Goal: Information Seeking & Learning: Learn about a topic

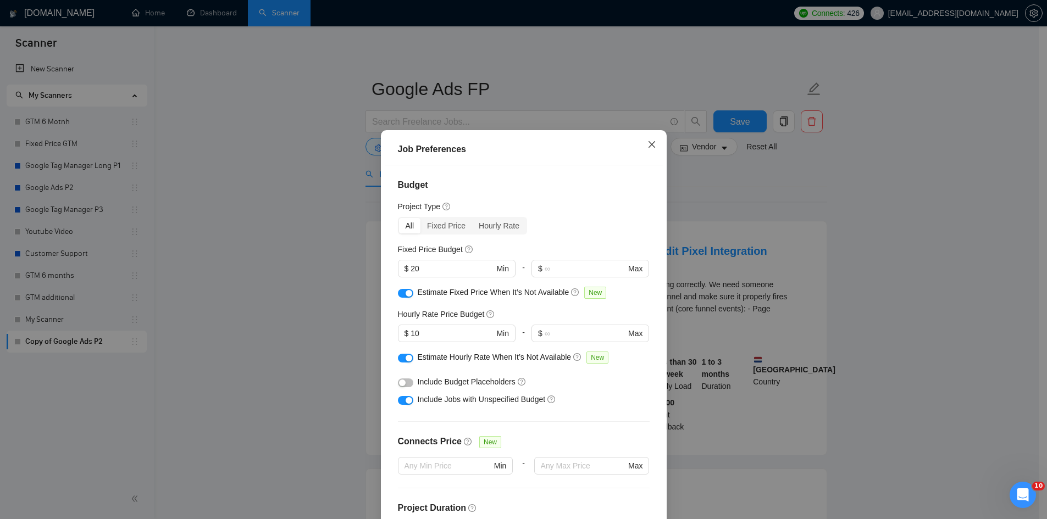
click at [650, 141] on icon "close" at bounding box center [652, 144] width 9 height 9
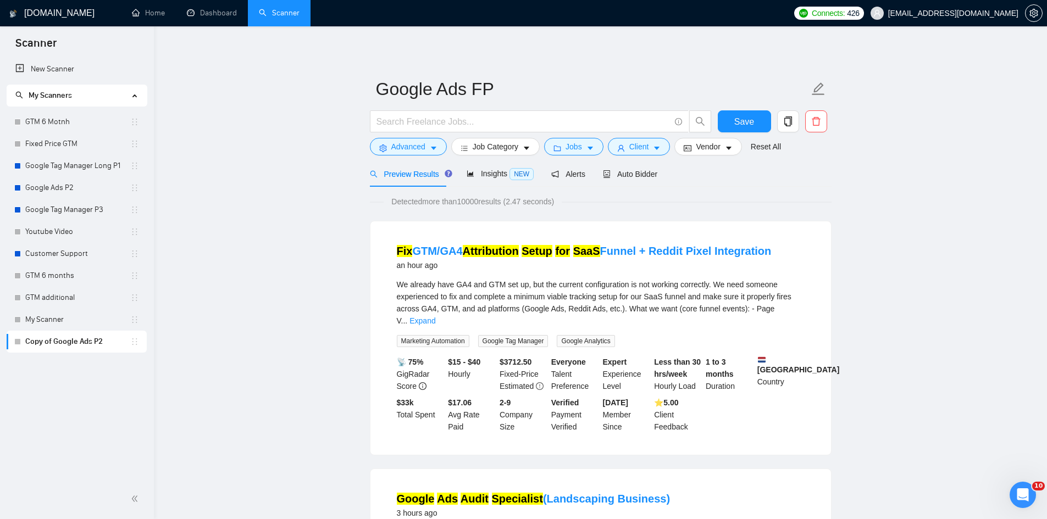
drag, startPoint x: 69, startPoint y: 168, endPoint x: 624, endPoint y: 66, distance: 565.0
click at [69, 168] on link "Google Tag Manager Long P1" at bounding box center [77, 166] width 105 height 22
click at [70, 163] on link "Google Tag Manager Long P1" at bounding box center [77, 166] width 105 height 22
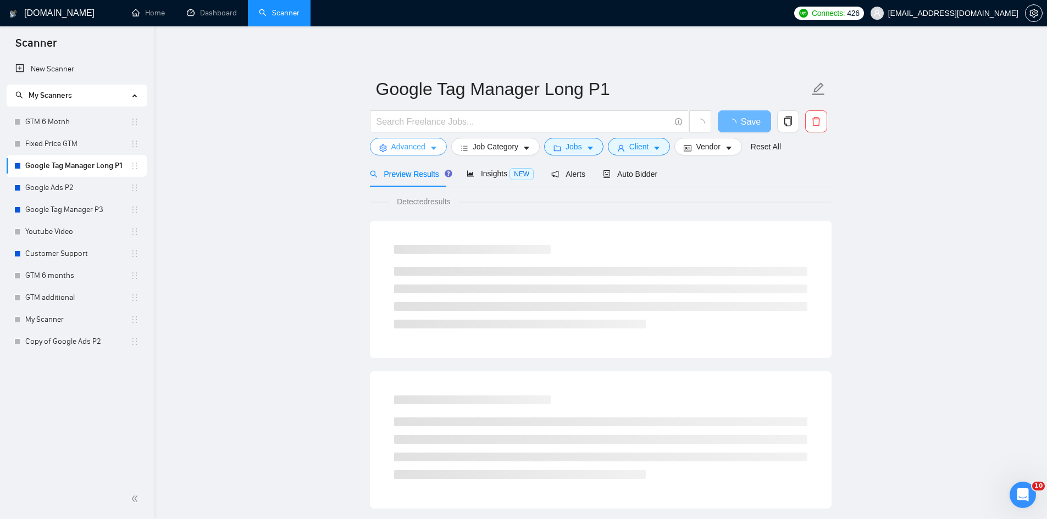
click at [419, 152] on span "Advanced" at bounding box center [408, 147] width 34 height 12
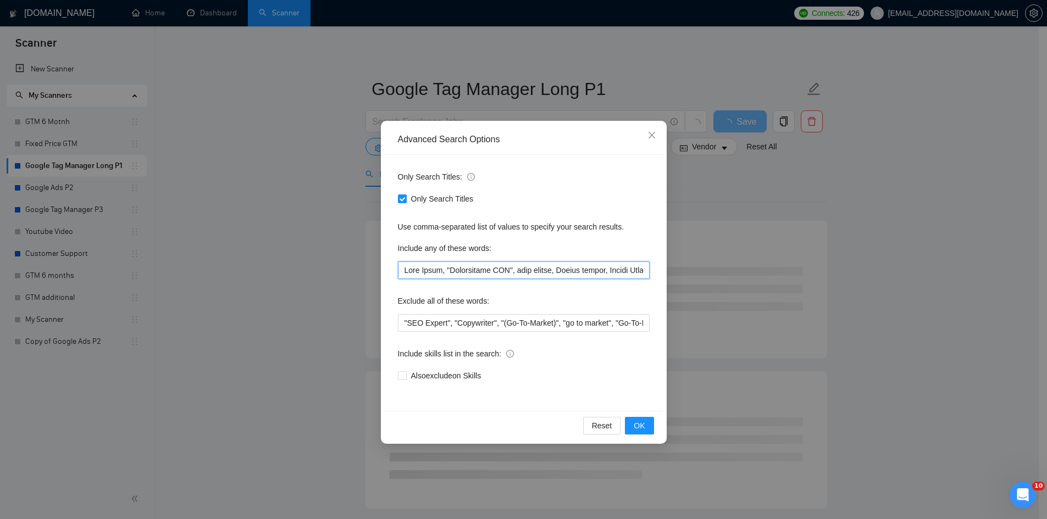
click at [406, 267] on input "text" at bounding box center [524, 271] width 252 height 18
paste input "Marketing Analyst"
drag, startPoint x: 466, startPoint y: 274, endPoint x: 397, endPoint y: 273, distance: 68.7
click at [397, 273] on div "Only Search Titles: Only Search Titles Use comma-separated list of values to sp…" at bounding box center [524, 283] width 278 height 256
click at [402, 272] on input "text" at bounding box center [524, 271] width 252 height 18
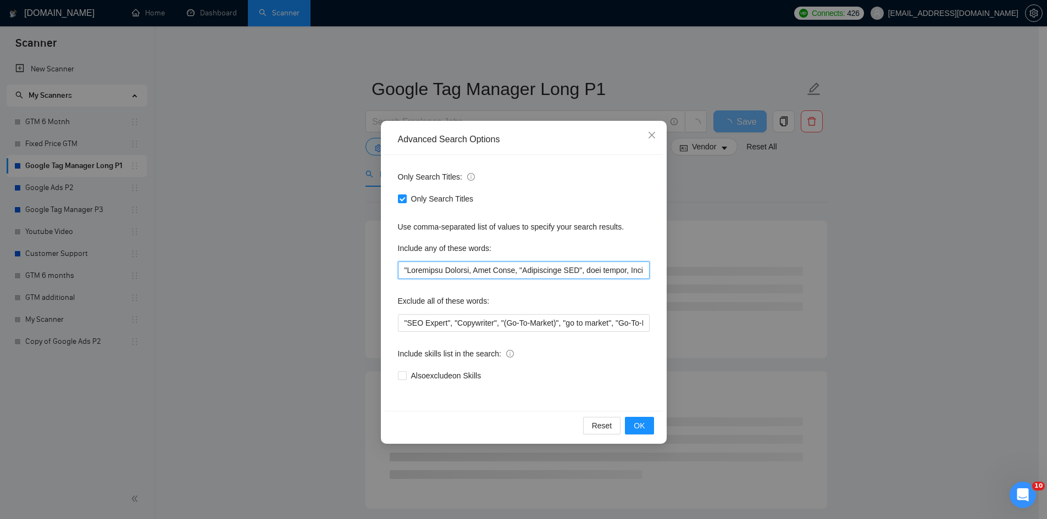
click at [469, 270] on input "text" at bounding box center [524, 271] width 252 height 18
click at [638, 422] on span "OK" at bounding box center [639, 426] width 11 height 12
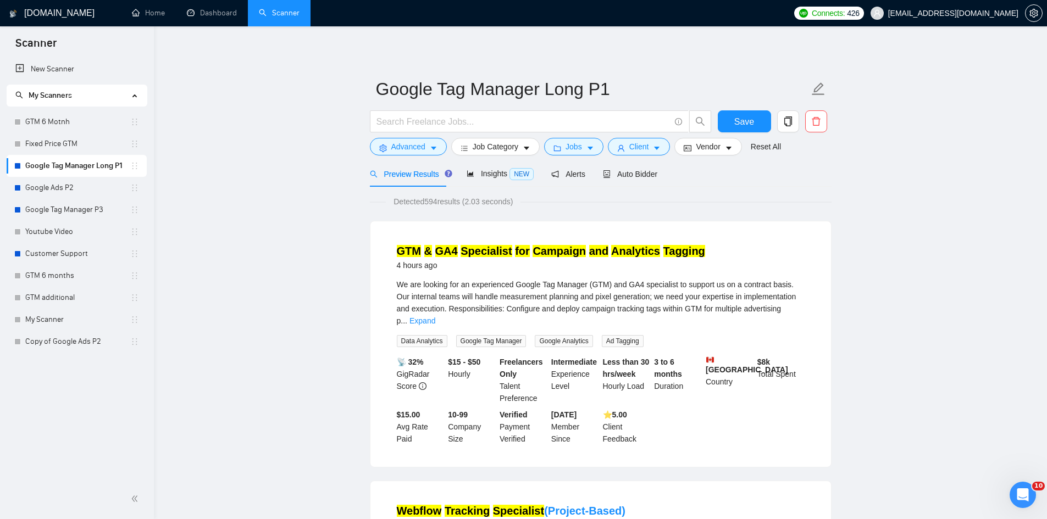
click at [422, 136] on div at bounding box center [541, 123] width 346 height 27
click at [421, 143] on span "Advanced" at bounding box center [408, 147] width 34 height 12
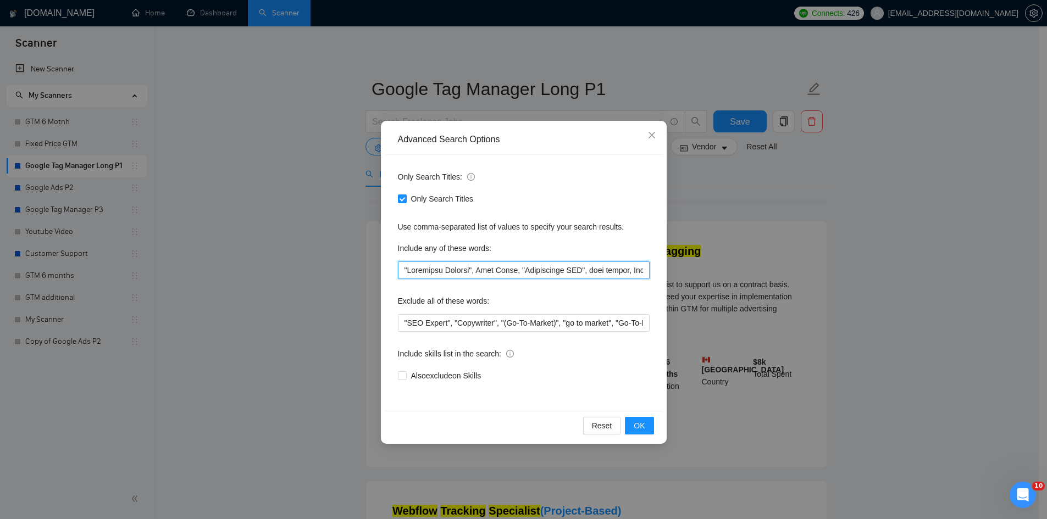
click at [402, 270] on input "text" at bounding box center [524, 271] width 252 height 18
paste input "Full-Funnel Tracking"
click at [637, 433] on button "OK" at bounding box center [639, 426] width 29 height 18
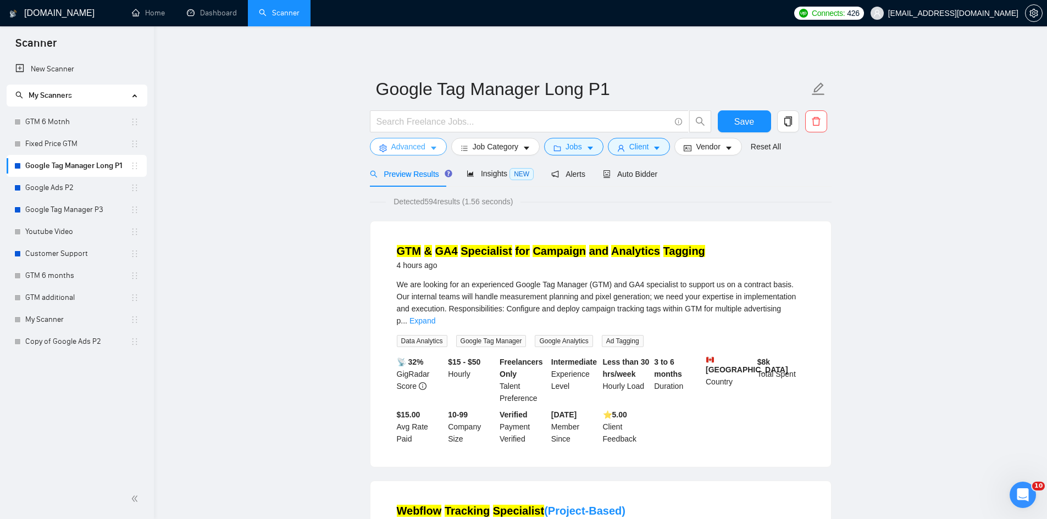
click at [395, 142] on span "Advanced" at bounding box center [408, 147] width 34 height 12
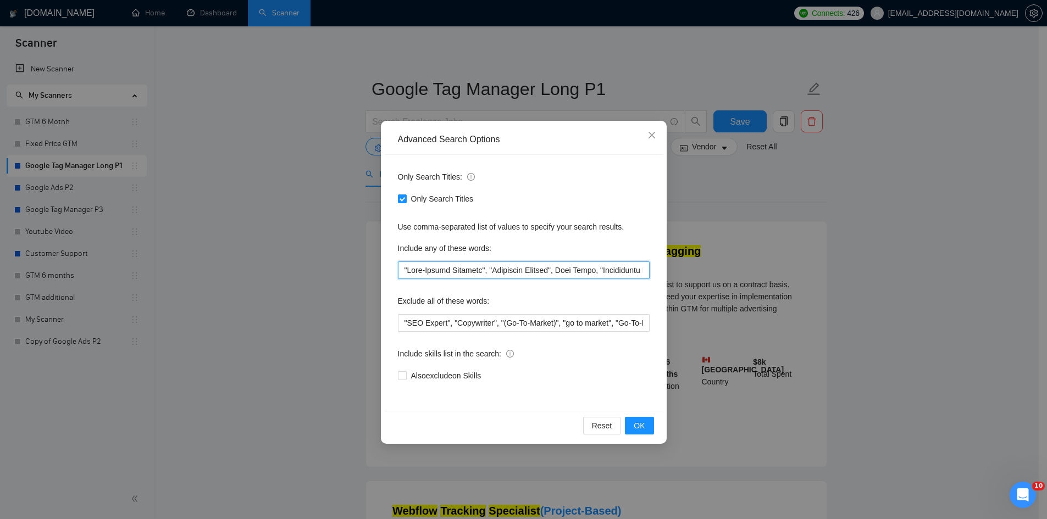
click at [405, 272] on input "text" at bounding box center [524, 271] width 252 height 18
click at [406, 270] on input "text" at bounding box center [524, 271] width 252 height 18
paste input "ebsite Metrics - GA4 & PostHog Insights & Narrative [DATE] - Present Job in pro…"
drag, startPoint x: 439, startPoint y: 274, endPoint x: 357, endPoint y: 269, distance: 82.1
click at [357, 269] on div "Advanced Search Options Only Search Titles: Only Search Titles Use comma-separa…" at bounding box center [523, 259] width 1047 height 519
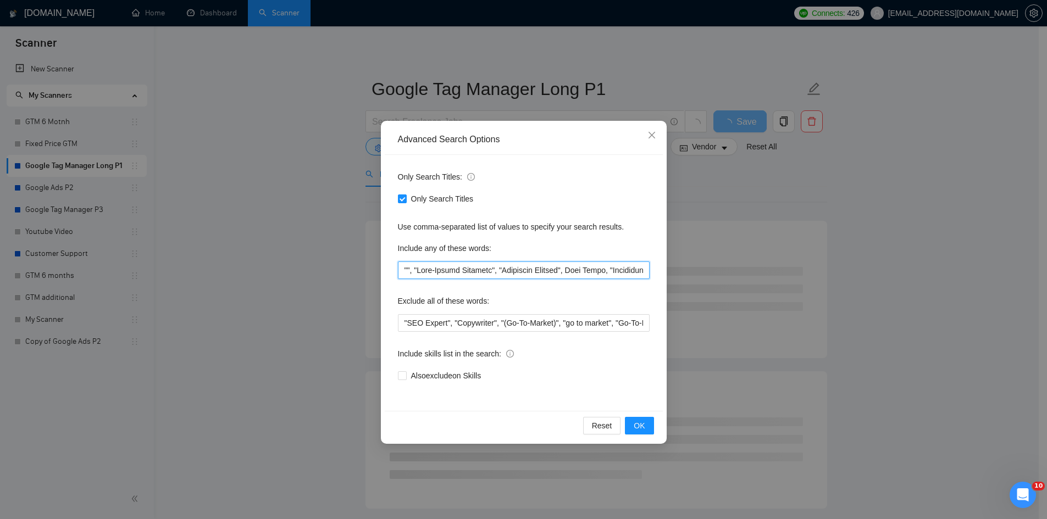
click at [427, 270] on input "text" at bounding box center [524, 271] width 252 height 18
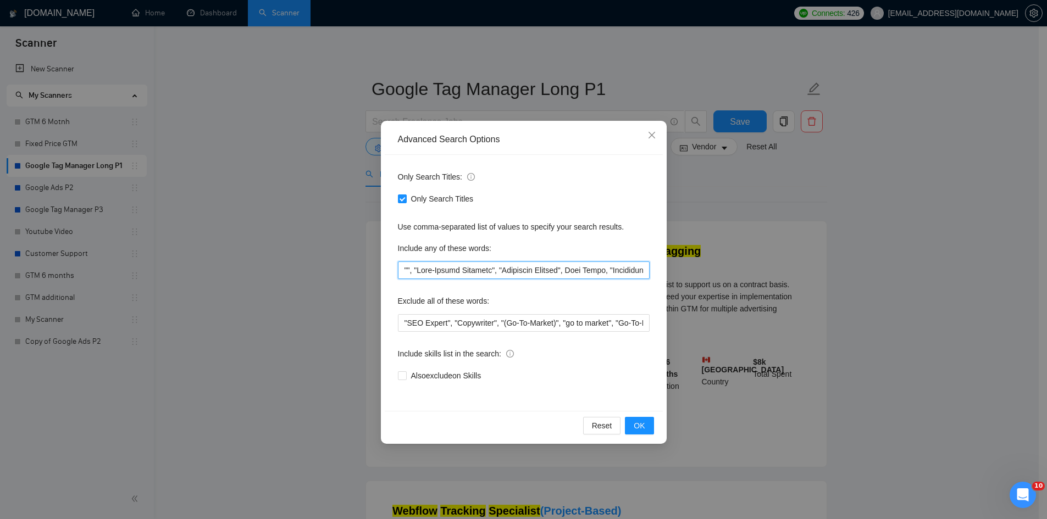
click at [406, 270] on input "text" at bounding box center [524, 271] width 252 height 18
click at [408, 274] on input "text" at bounding box center [524, 271] width 252 height 18
paste input "ebsite Metrics"
click at [407, 271] on input "text" at bounding box center [524, 271] width 252 height 18
click at [633, 419] on button "OK" at bounding box center [639, 426] width 29 height 18
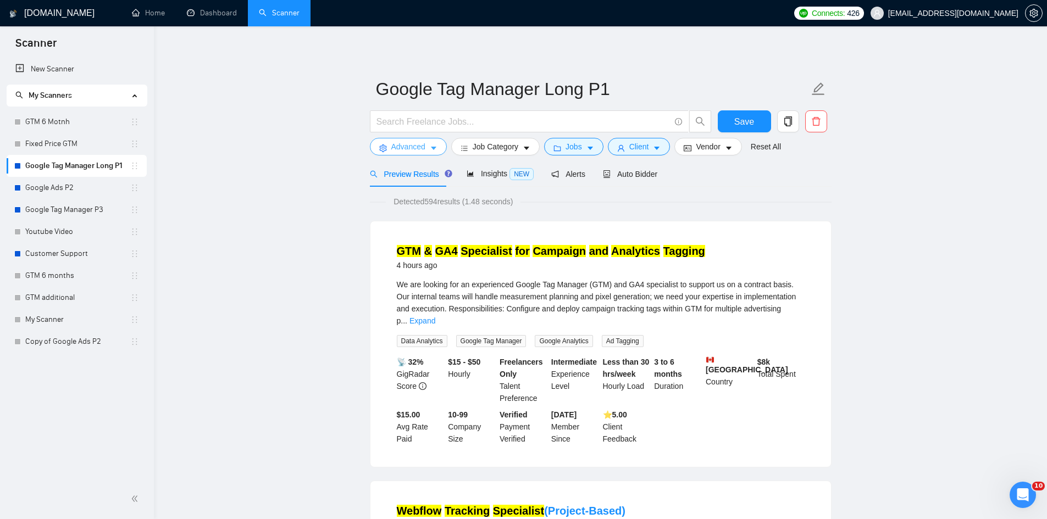
click at [401, 153] on button "Advanced" at bounding box center [408, 147] width 77 height 18
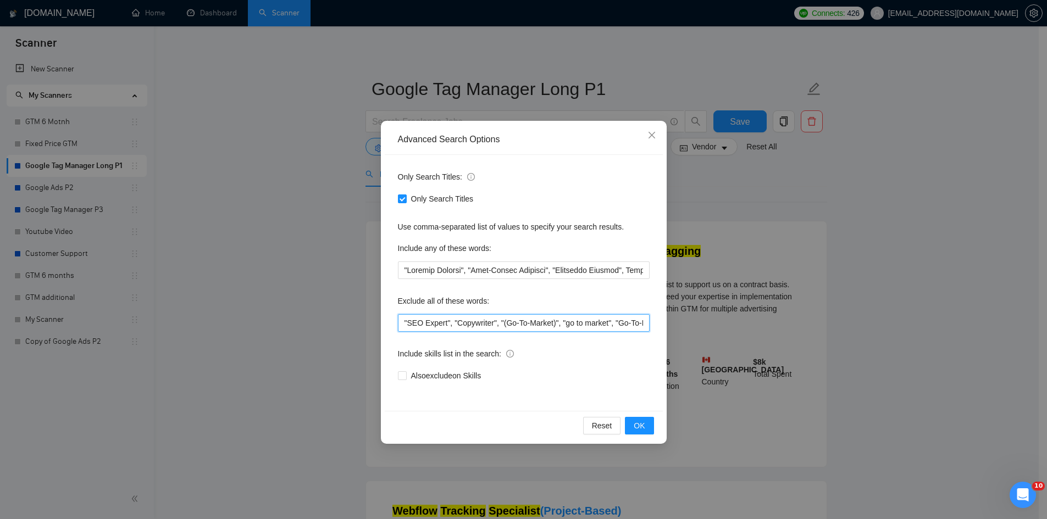
click at [402, 323] on input ""SEO Expert", "Copywriter", "(Go-To-Market)", "go to market", "Go-To-Market", "…" at bounding box center [524, 323] width 252 height 18
click at [406, 264] on input "text" at bounding box center [524, 271] width 252 height 18
paste input "Looker Dashboard"
click at [404, 266] on input "text" at bounding box center [524, 271] width 252 height 18
paste input "SaaS Tracking"
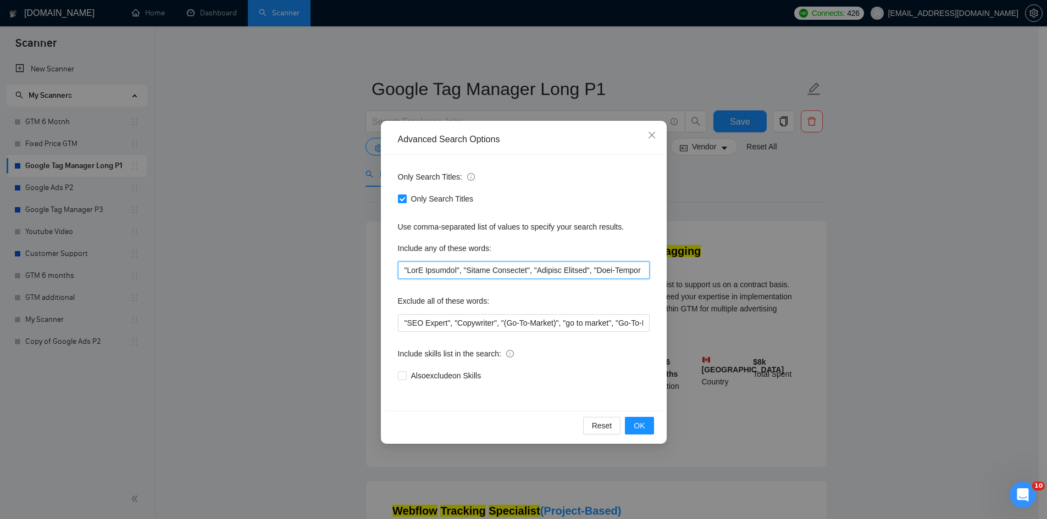
click at [400, 270] on input "text" at bounding box center [524, 271] width 252 height 18
click at [407, 266] on input "text" at bounding box center [524, 271] width 252 height 18
paste input "Google Ads Offline Conversion"
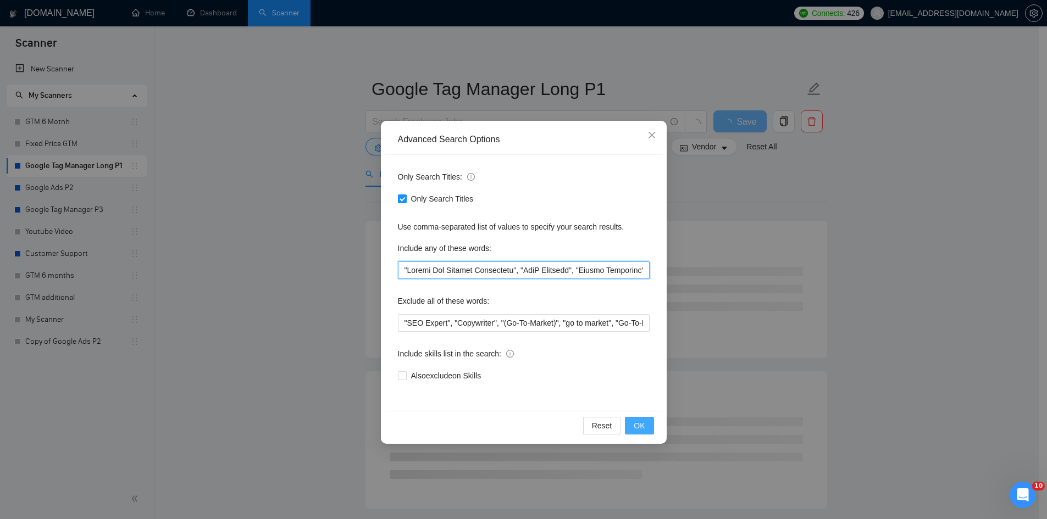
type input ""Google Ads Offline Conversion", "SaaS Tracking", "Looker Dashboard", "Website …"
click at [648, 428] on button "OK" at bounding box center [639, 426] width 29 height 18
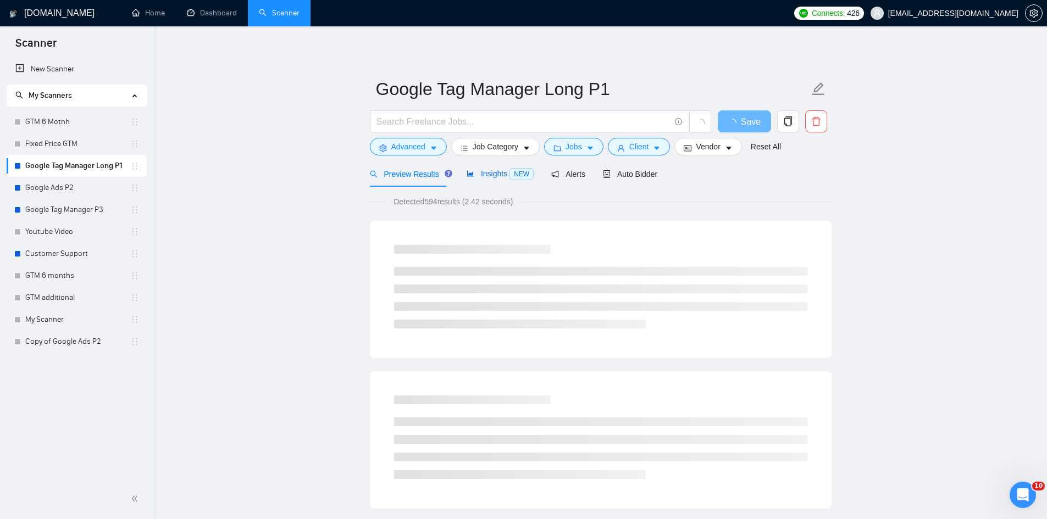
click at [490, 178] on span "Insights NEW" at bounding box center [500, 173] width 67 height 9
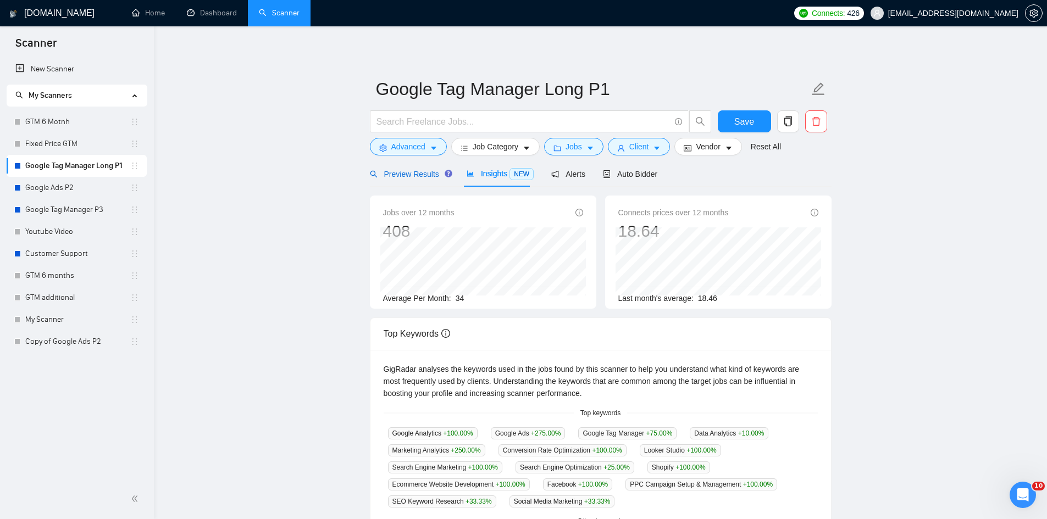
click at [419, 178] on span "Preview Results" at bounding box center [409, 174] width 79 height 9
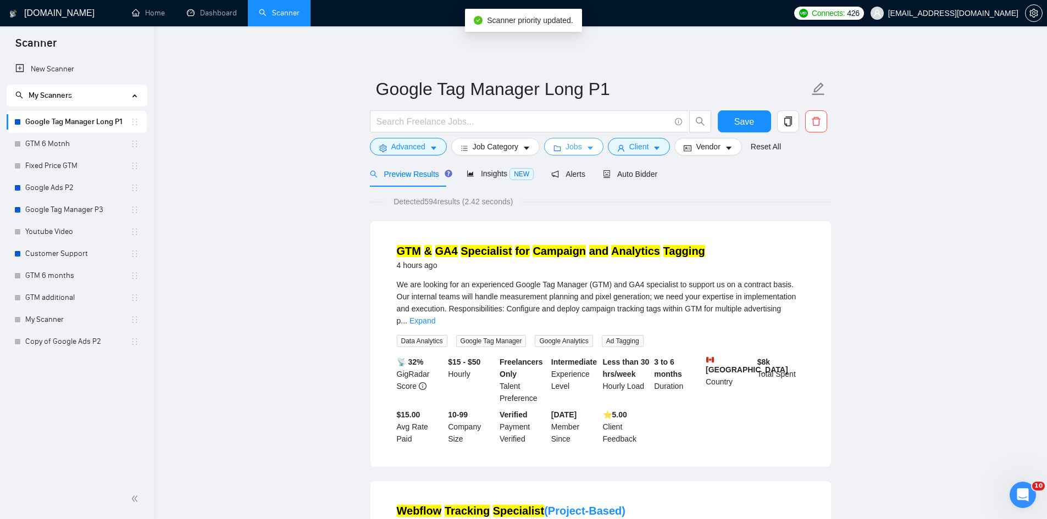
click at [576, 152] on span "Jobs" at bounding box center [574, 147] width 16 height 12
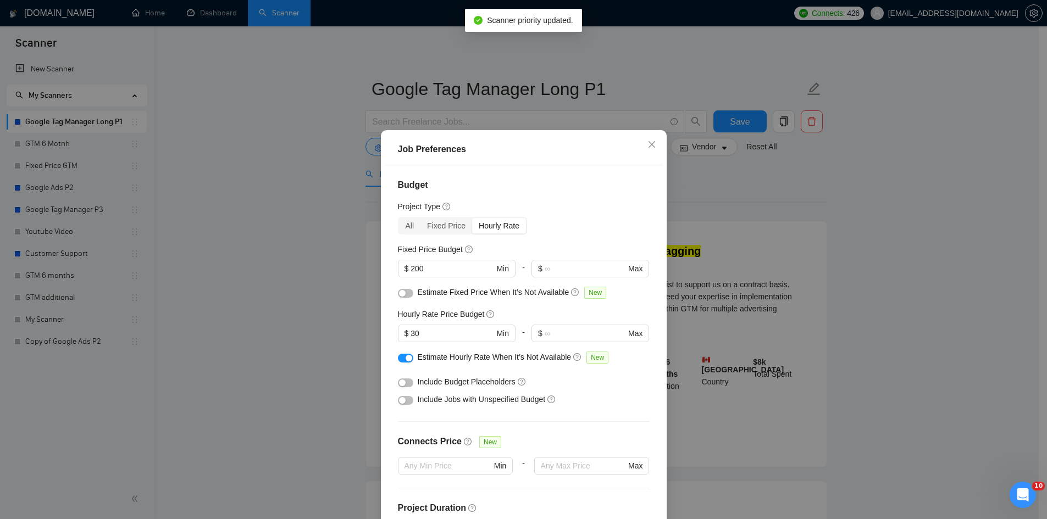
scroll to position [55, 0]
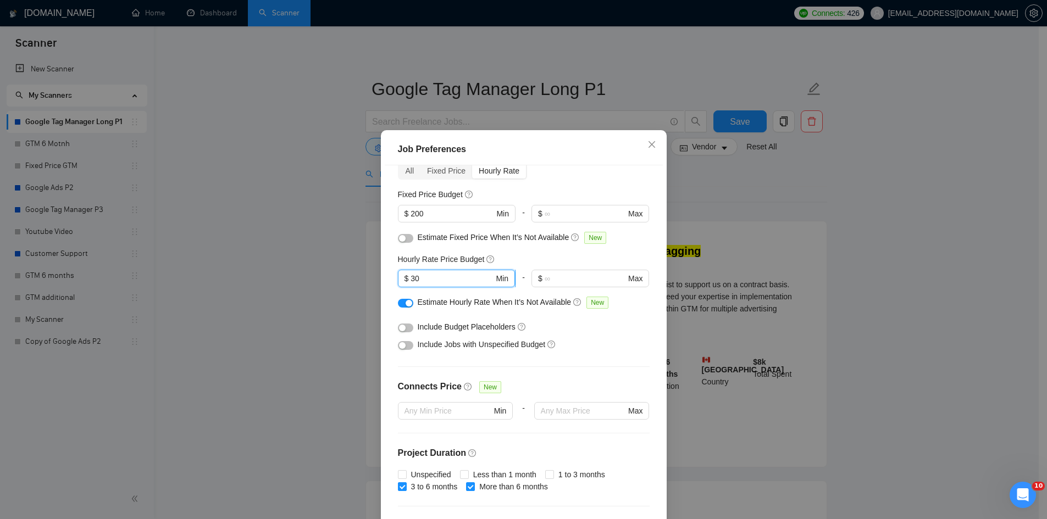
click at [451, 278] on input "30" at bounding box center [452, 279] width 83 height 12
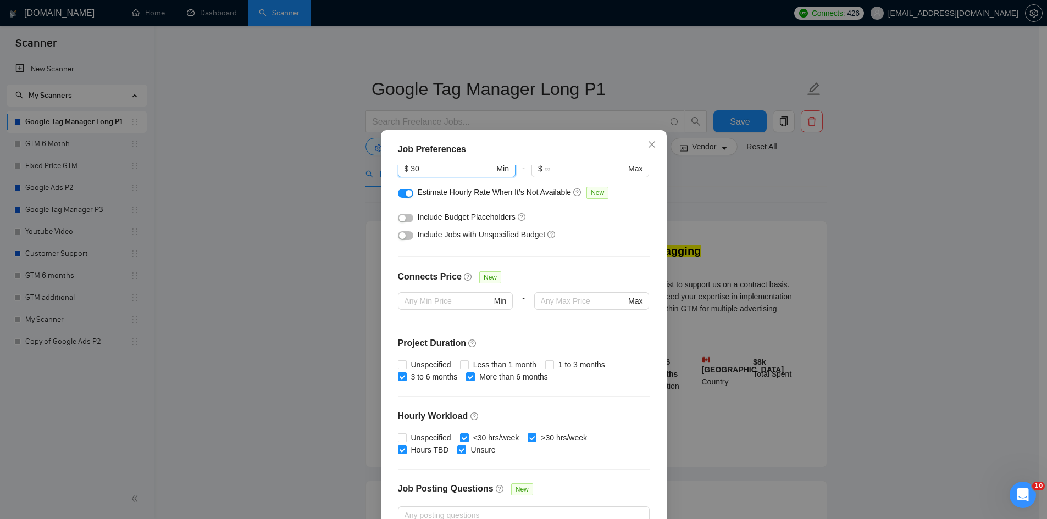
scroll to position [220, 0]
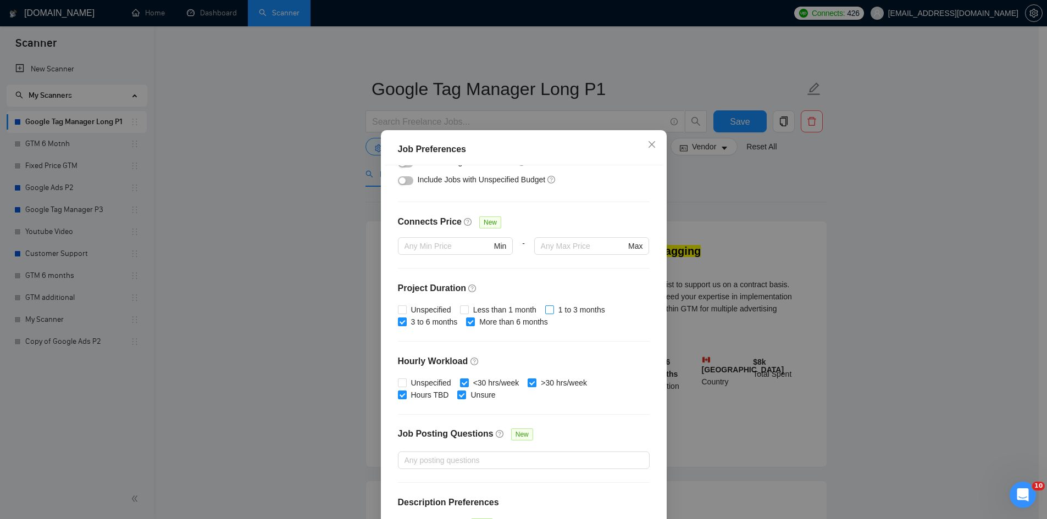
click at [545, 306] on input "1 to 3 months" at bounding box center [549, 310] width 8 height 8
checkbox input "true"
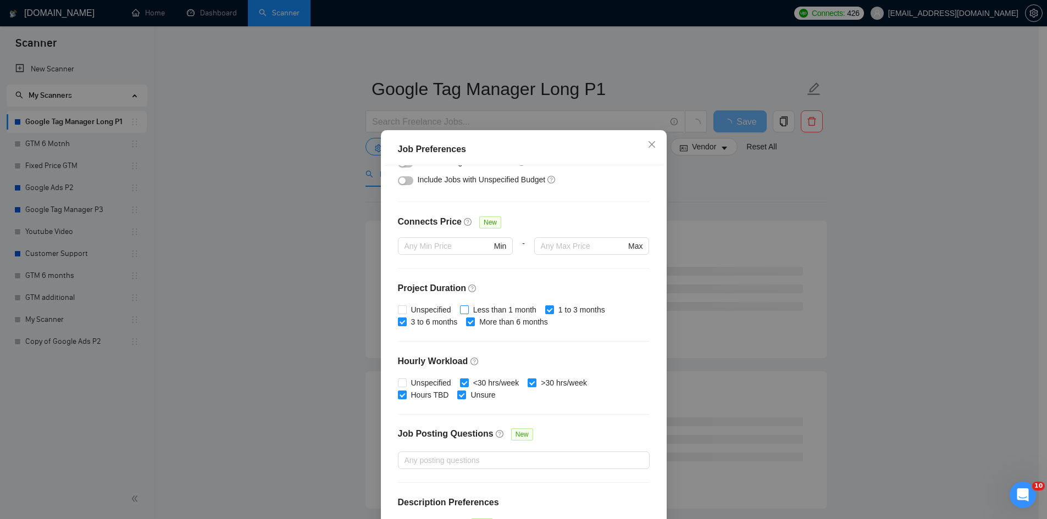
click at [460, 312] on input "Less than 1 month" at bounding box center [464, 310] width 8 height 8
checkbox input "true"
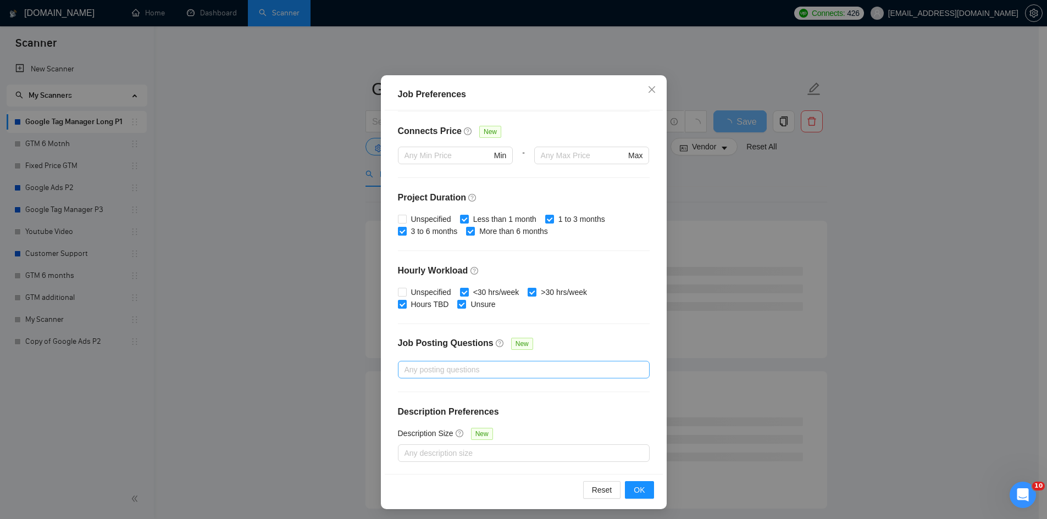
scroll to position [58, 0]
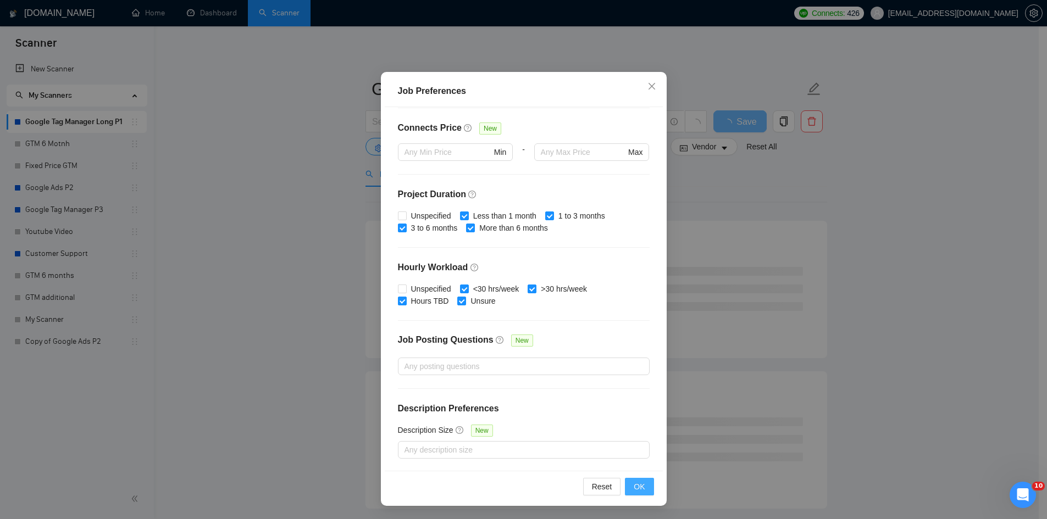
click at [639, 488] on span "OK" at bounding box center [639, 487] width 11 height 12
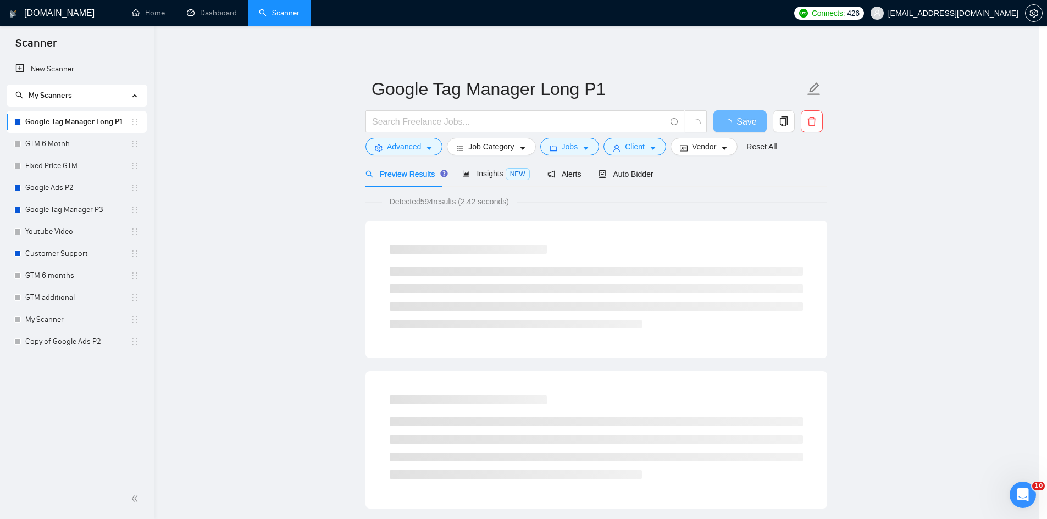
scroll to position [0, 0]
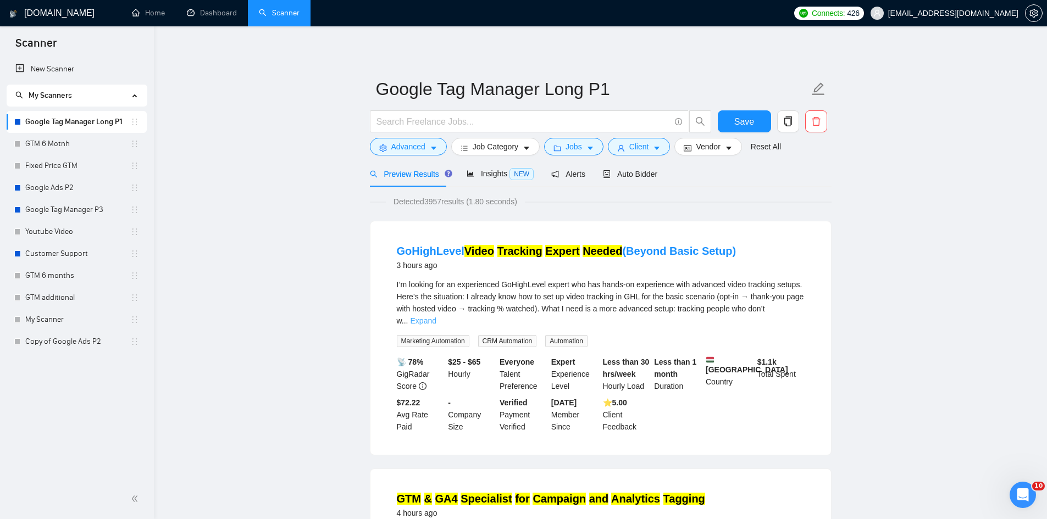
click at [436, 317] on link "Expand" at bounding box center [424, 321] width 26 height 9
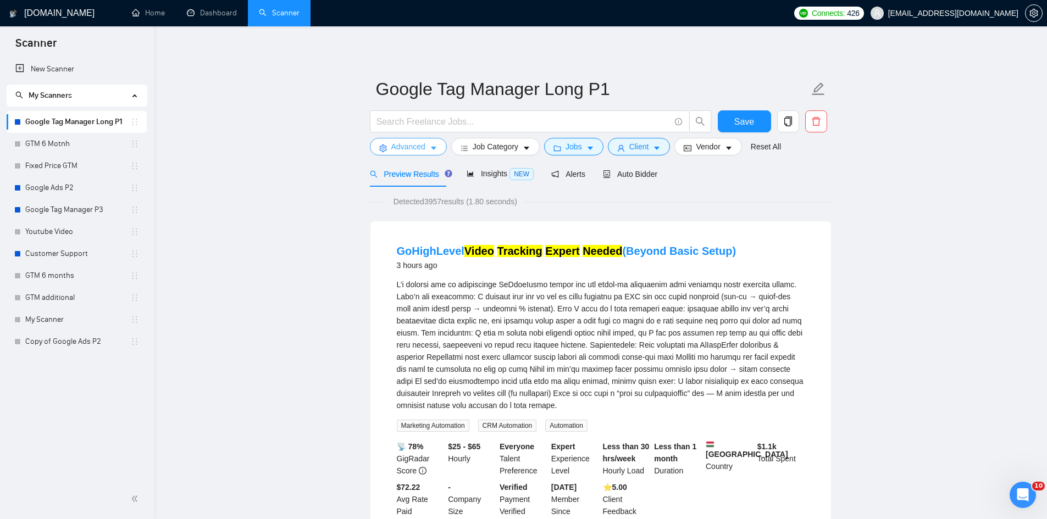
click at [421, 141] on span "Advanced" at bounding box center [408, 147] width 34 height 12
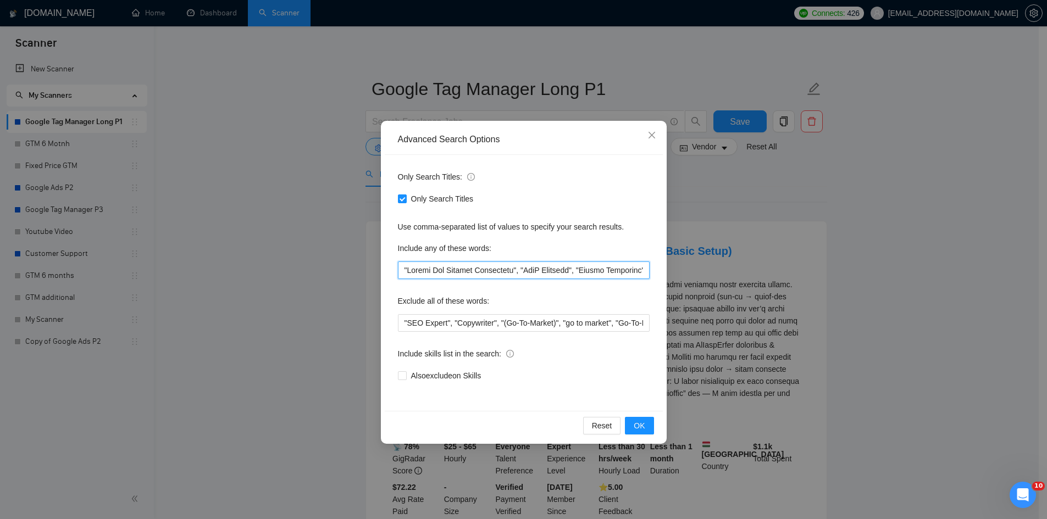
drag, startPoint x: 474, startPoint y: 271, endPoint x: 628, endPoint y: 274, distance: 154.5
click at [578, 273] on input "text" at bounding box center [524, 271] width 252 height 18
click at [634, 272] on input "text" at bounding box center [524, 271] width 252 height 18
drag, startPoint x: 599, startPoint y: 270, endPoint x: 640, endPoint y: 271, distance: 41.2
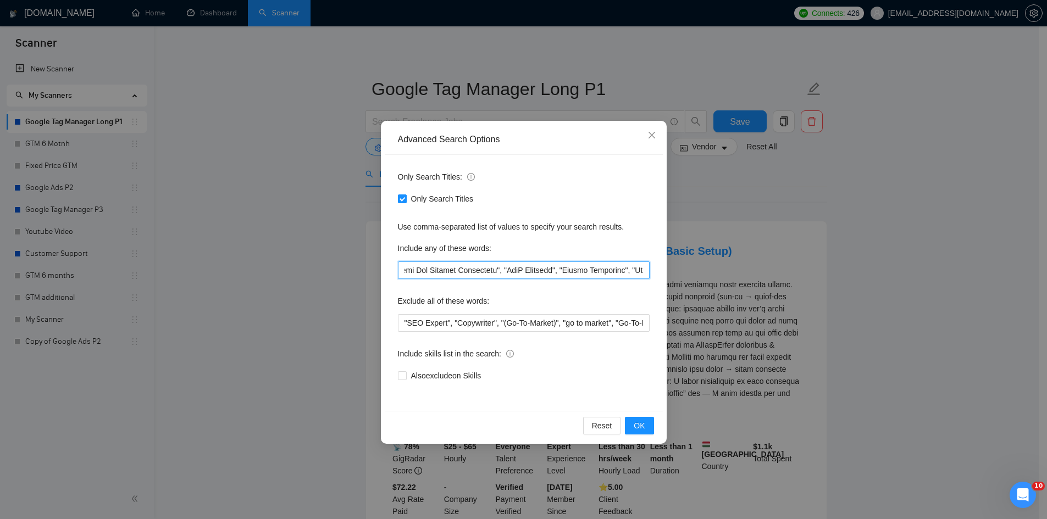
click at [635, 271] on input "text" at bounding box center [524, 271] width 252 height 18
click at [618, 269] on input "text" at bounding box center [524, 271] width 252 height 18
click at [611, 279] on input "text" at bounding box center [524, 271] width 252 height 18
click at [630, 268] on input "text" at bounding box center [524, 271] width 252 height 18
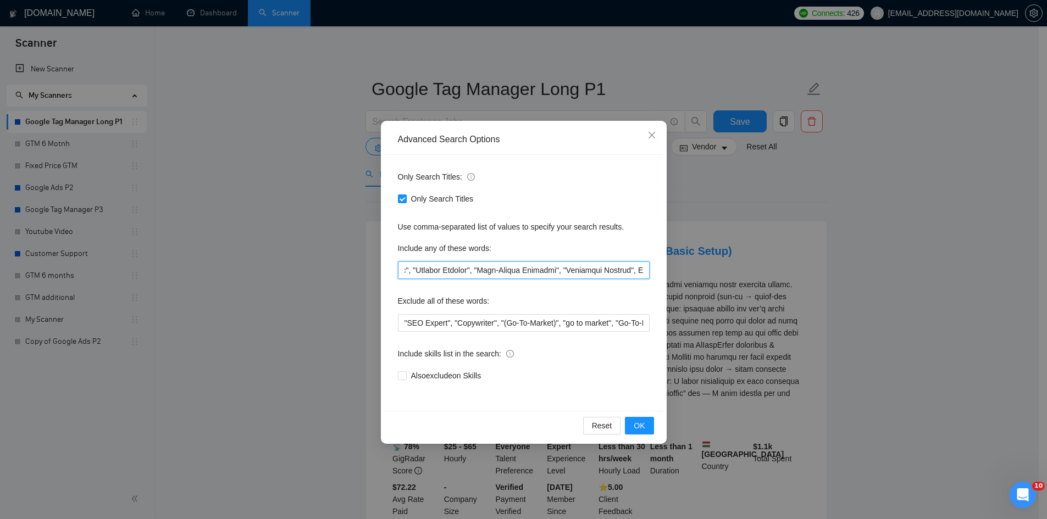
drag, startPoint x: 635, startPoint y: 270, endPoint x: 644, endPoint y: 271, distance: 8.9
click at [644, 271] on input "text" at bounding box center [524, 271] width 252 height 18
click at [631, 274] on input "text" at bounding box center [524, 271] width 252 height 18
drag, startPoint x: 621, startPoint y: 270, endPoint x: 643, endPoint y: 270, distance: 22.0
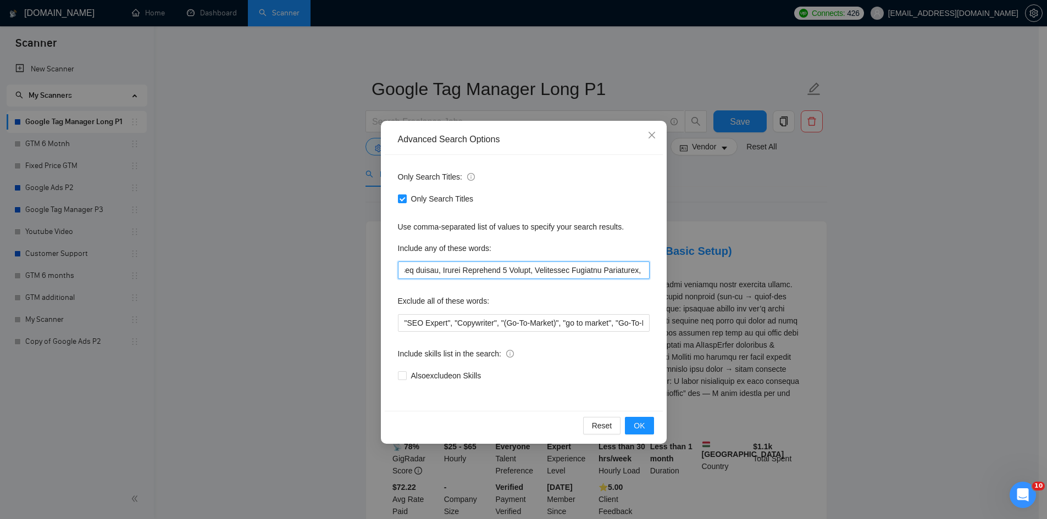
click at [643, 270] on input "text" at bounding box center [524, 271] width 252 height 18
click at [547, 263] on input "text" at bounding box center [524, 271] width 252 height 18
click at [399, 203] on label "Only Search Titles" at bounding box center [438, 199] width 80 height 12
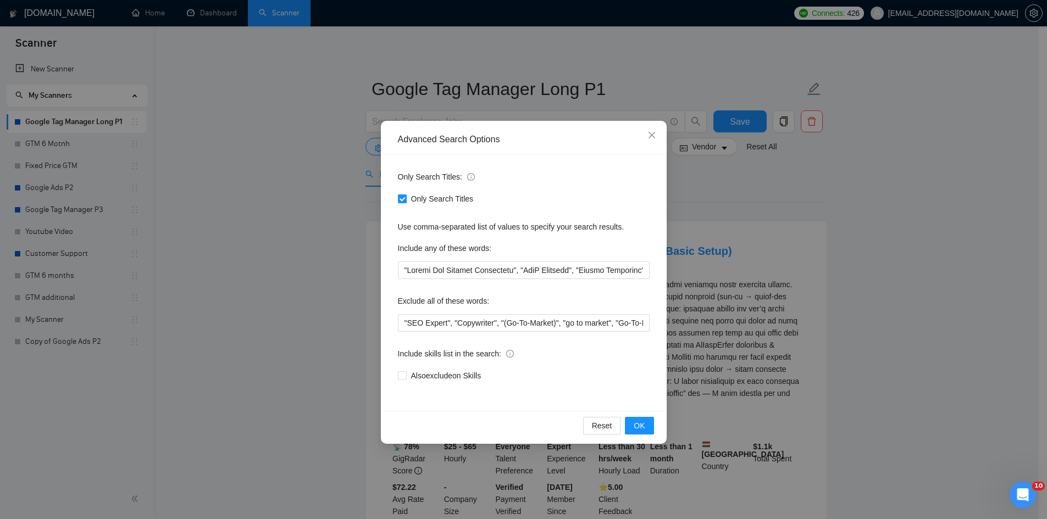
click at [399, 202] on input "Only Search Titles" at bounding box center [402, 199] width 8 height 8
checkbox input "false"
click at [456, 276] on input "text" at bounding box center [524, 271] width 252 height 18
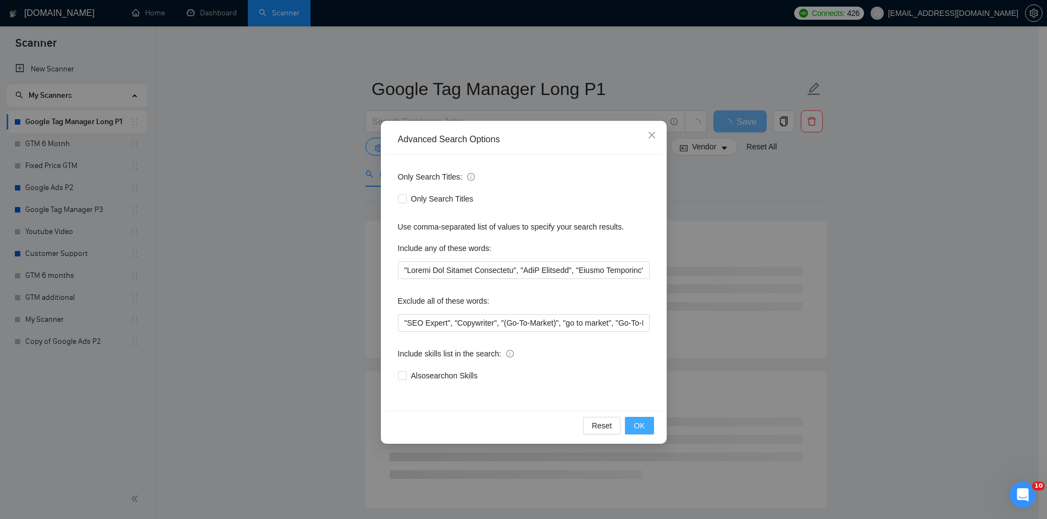
click at [643, 432] on span "OK" at bounding box center [639, 426] width 11 height 12
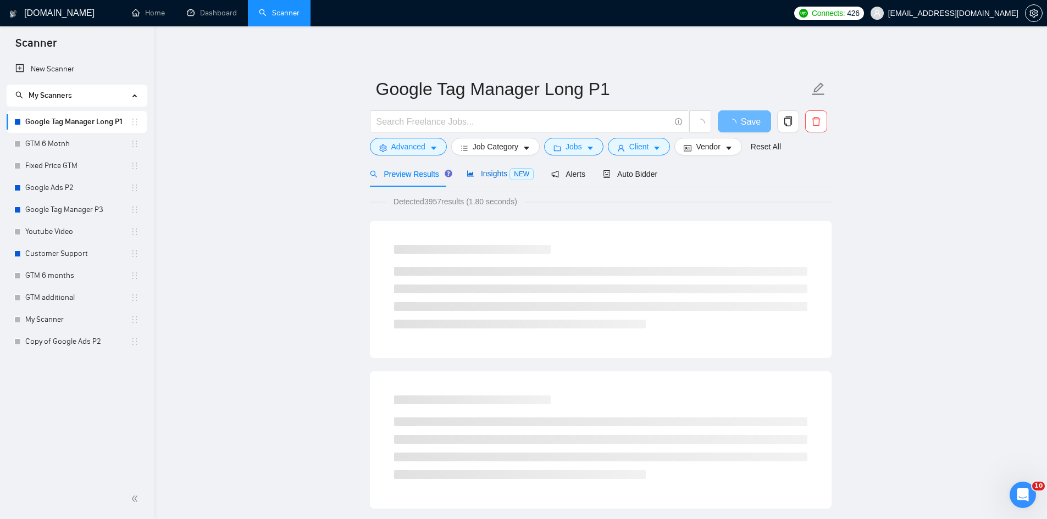
click at [478, 175] on span "Insights NEW" at bounding box center [500, 173] width 67 height 9
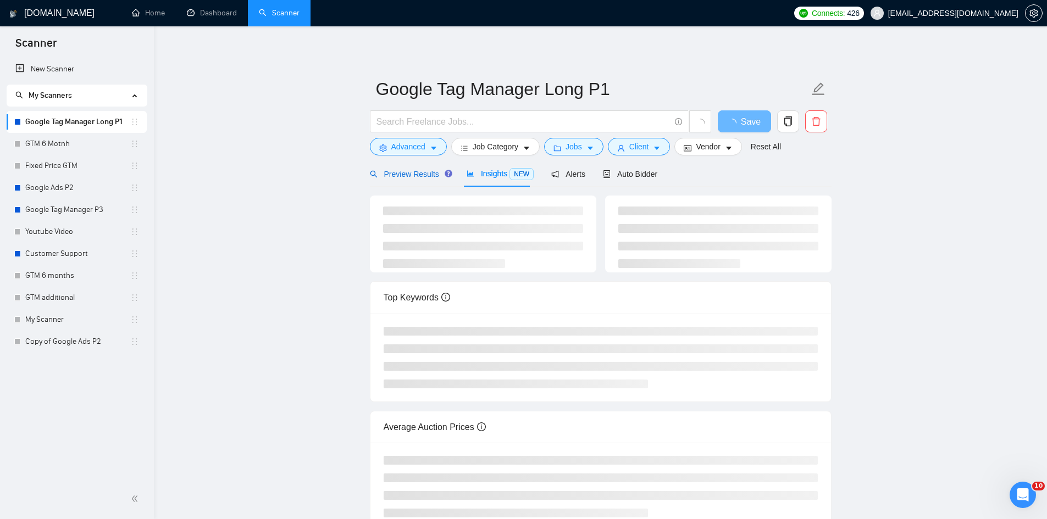
click at [410, 173] on span "Preview Results" at bounding box center [409, 174] width 79 height 9
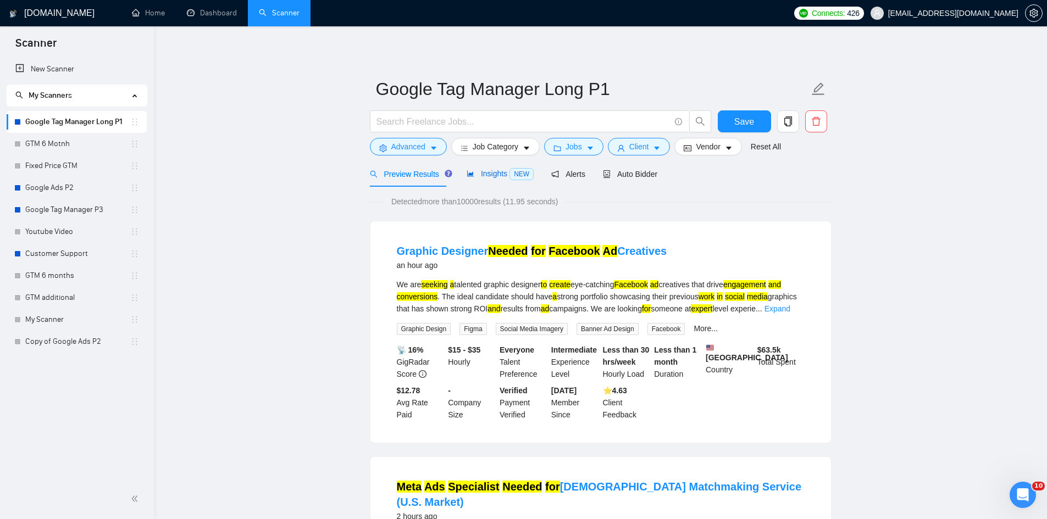
click at [492, 178] on span "Insights NEW" at bounding box center [500, 173] width 67 height 9
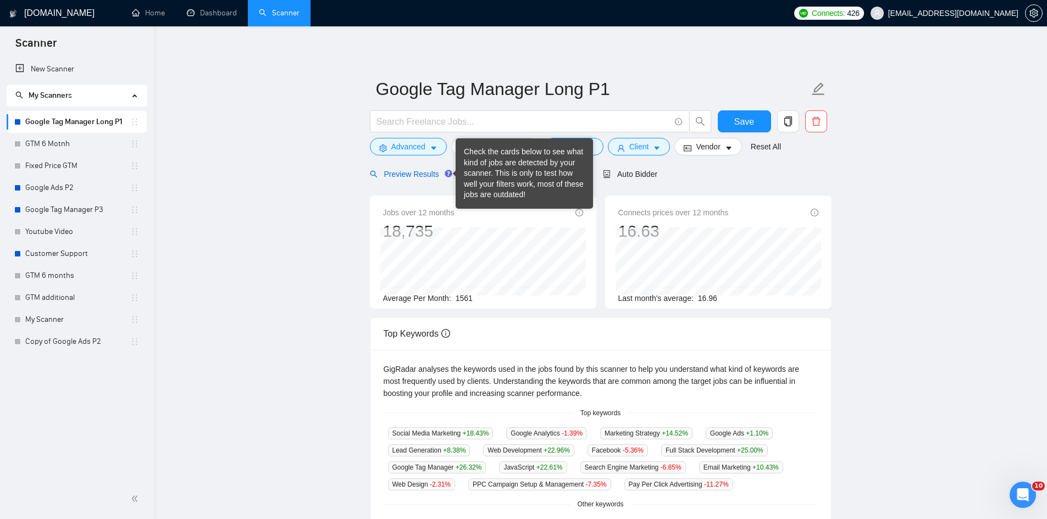
click at [402, 175] on span "Preview Results" at bounding box center [409, 174] width 79 height 9
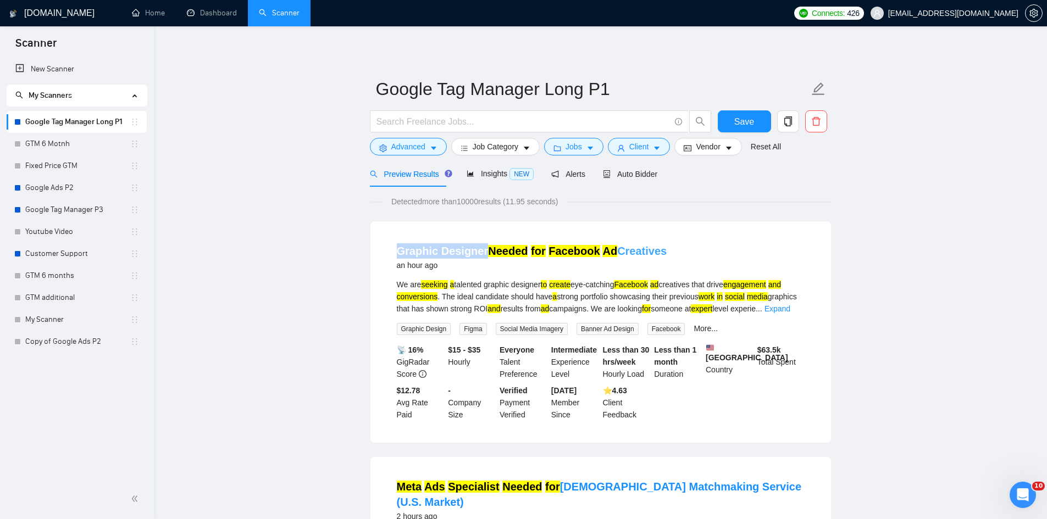
drag, startPoint x: 396, startPoint y: 239, endPoint x: 484, endPoint y: 251, distance: 88.9
click at [484, 251] on li "Graphic Designer Needed for Facebook Ad Creatives an hour ago We are seeking a …" at bounding box center [601, 332] width 434 height 195
copy link "Graphic Designer"
click at [413, 151] on span "Advanced" at bounding box center [408, 147] width 34 height 12
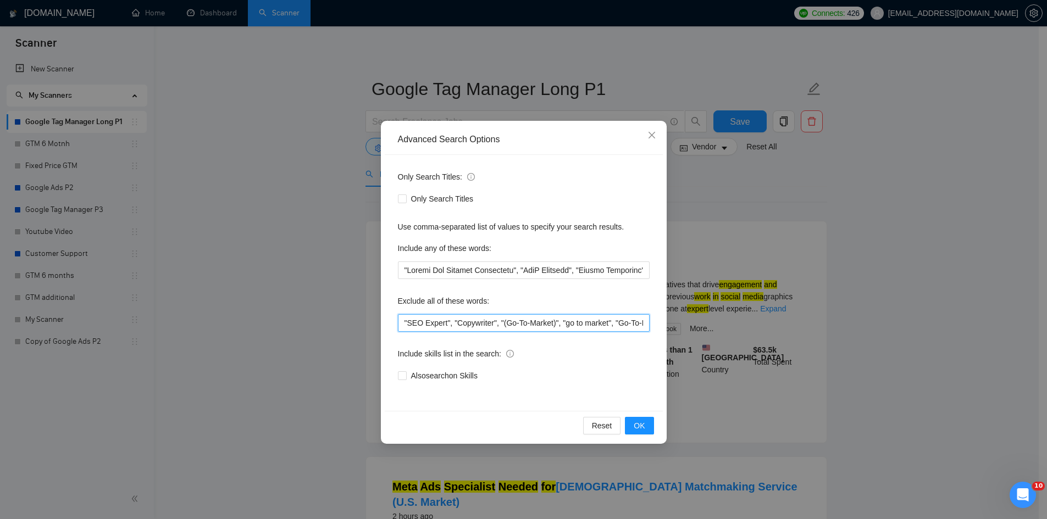
click at [401, 327] on input ""SEO Expert", "Copywriter", "(Go-To-Market)", "go to market", "Go-To-Market", "…" at bounding box center [524, 323] width 252 height 18
paste input "Graphic Designer"
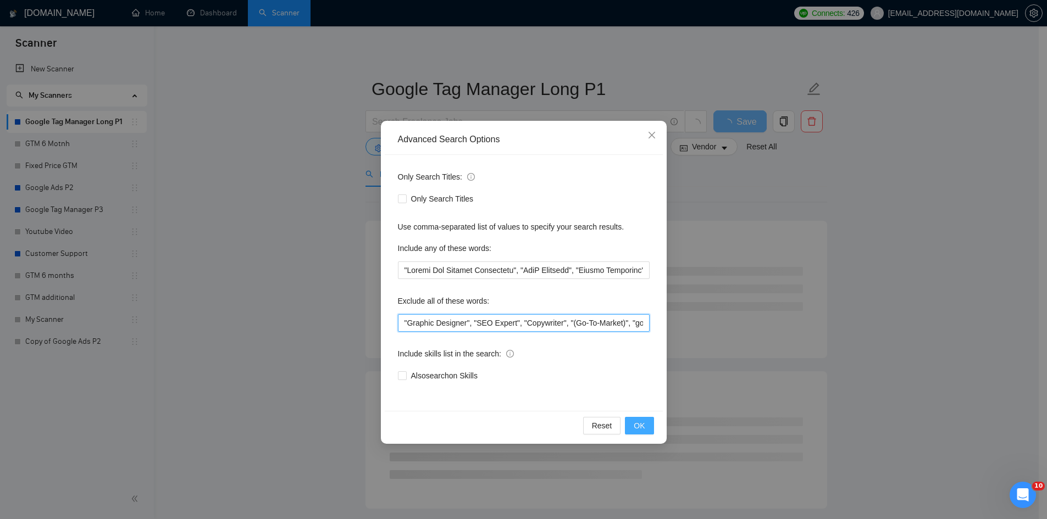
type input ""Graphic Designer", "SEO Expert", "Copywriter", "(Go-To-Market)", "go to market…"
click at [646, 430] on button "OK" at bounding box center [639, 426] width 29 height 18
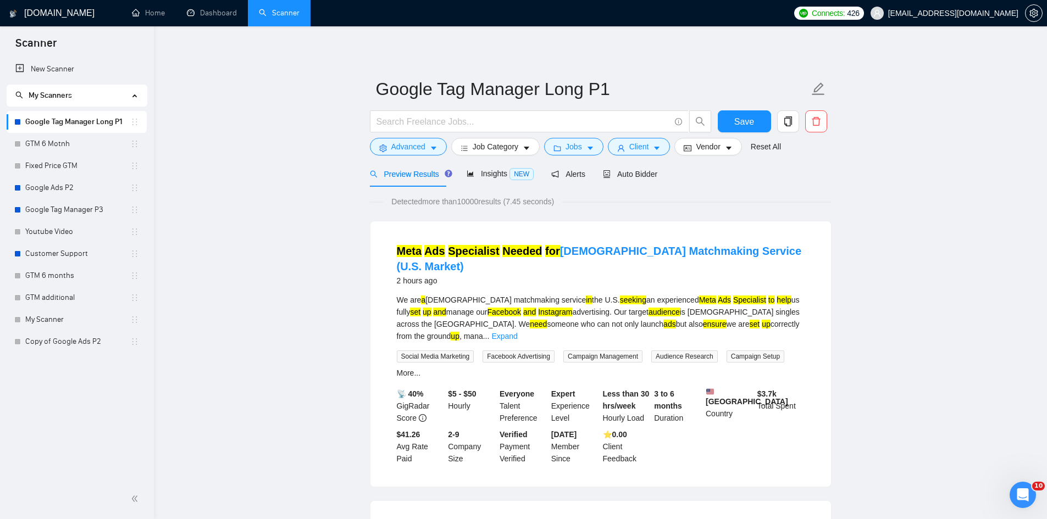
drag, startPoint x: 134, startPoint y: 1, endPoint x: 471, endPoint y: 225, distance: 405.1
click at [471, 225] on div "Meta Ads Specialist Needed for [DEMOGRAPHIC_DATA] Matchmaking Service (U.S. Mar…" at bounding box center [600, 354] width 461 height 265
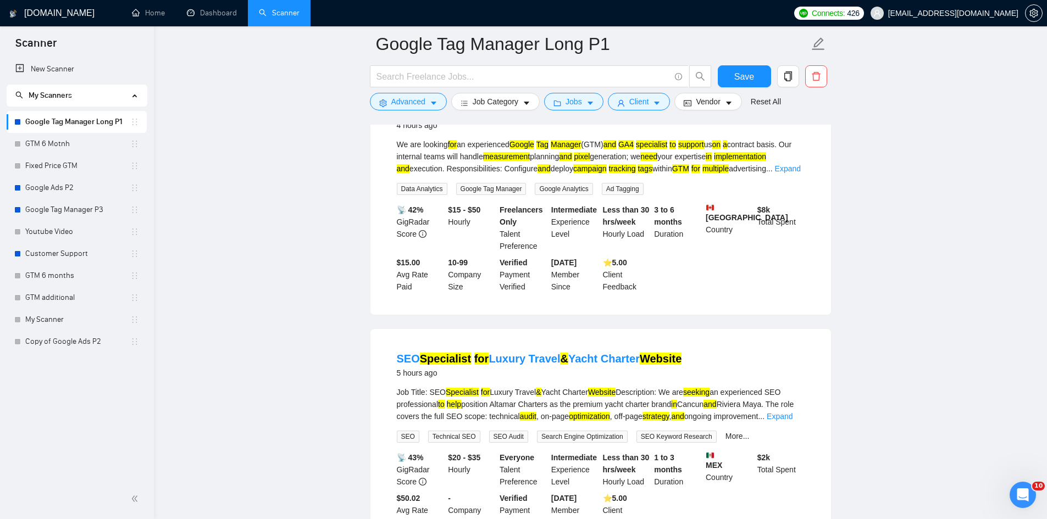
scroll to position [1759, 0]
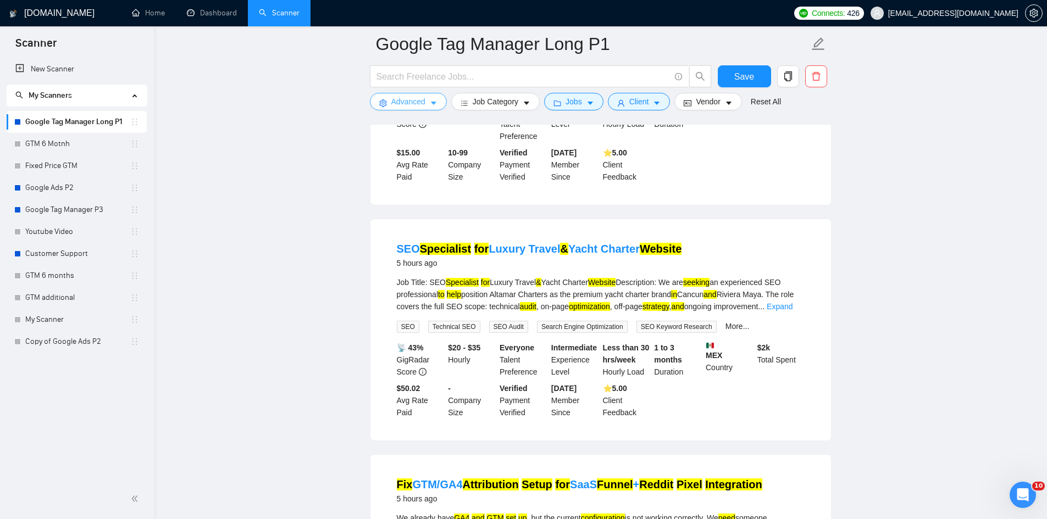
click at [406, 98] on span "Advanced" at bounding box center [408, 102] width 34 height 12
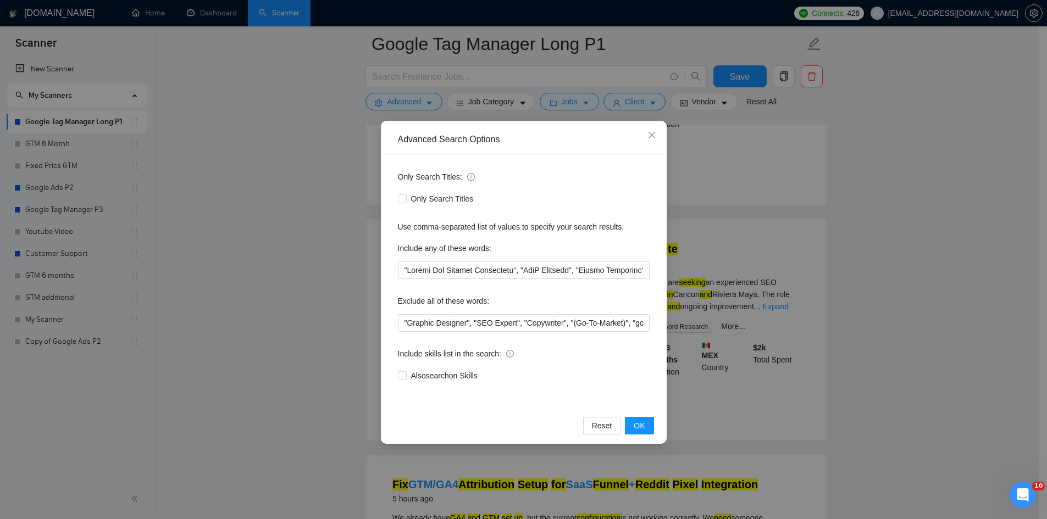
scroll to position [1814, 0]
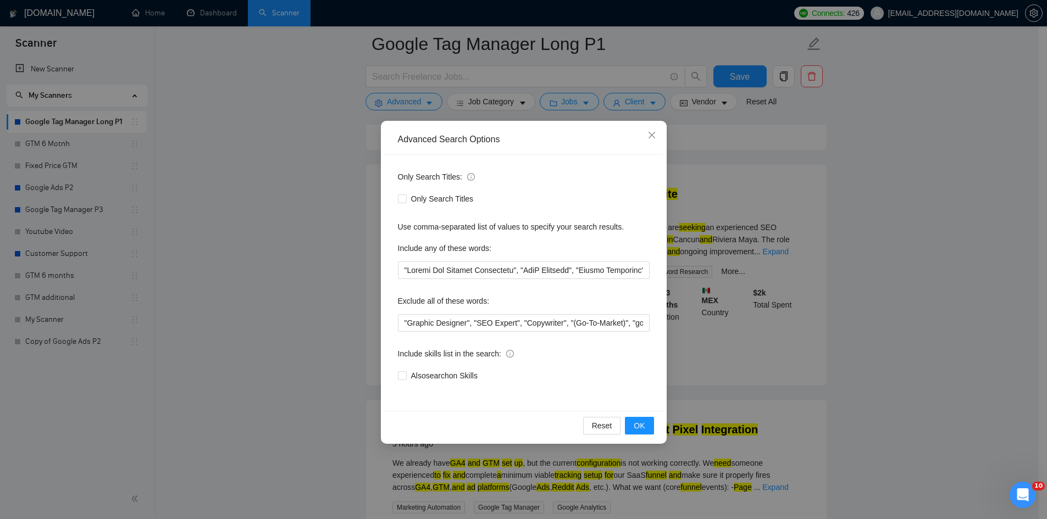
click at [568, 99] on div "Advanced Search Options Only Search Titles: Only Search Titles Use comma-separa…" at bounding box center [523, 259] width 1047 height 519
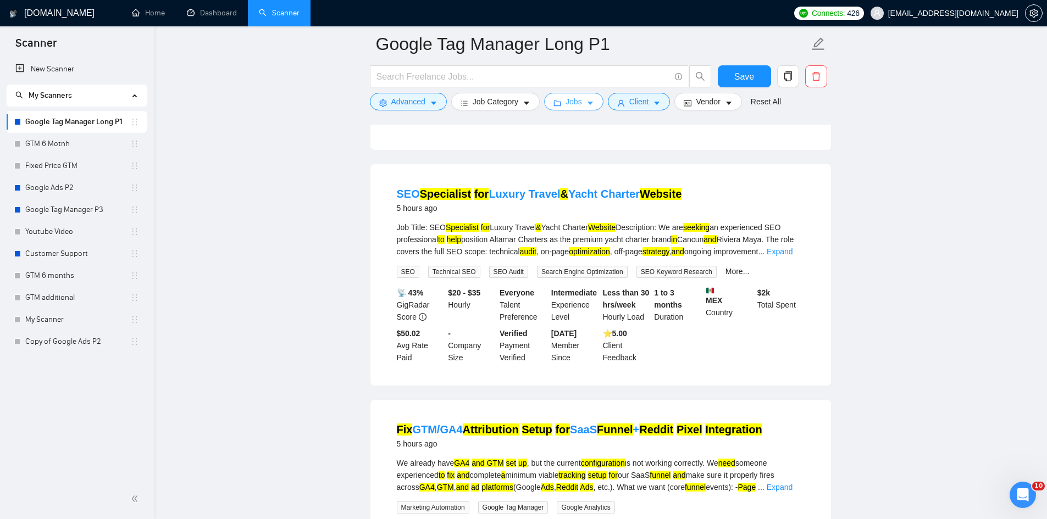
click at [574, 102] on span "Jobs" at bounding box center [574, 102] width 16 height 12
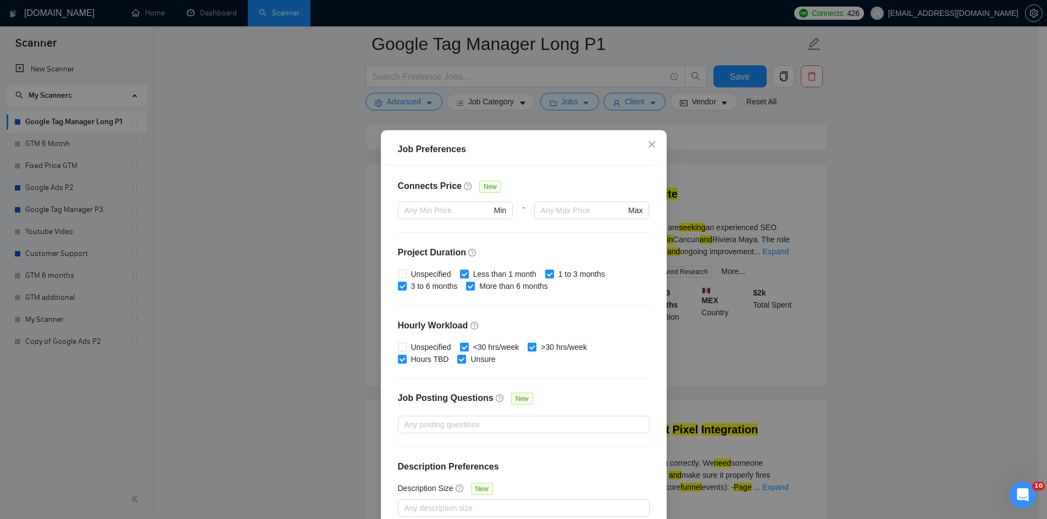
scroll to position [58, 0]
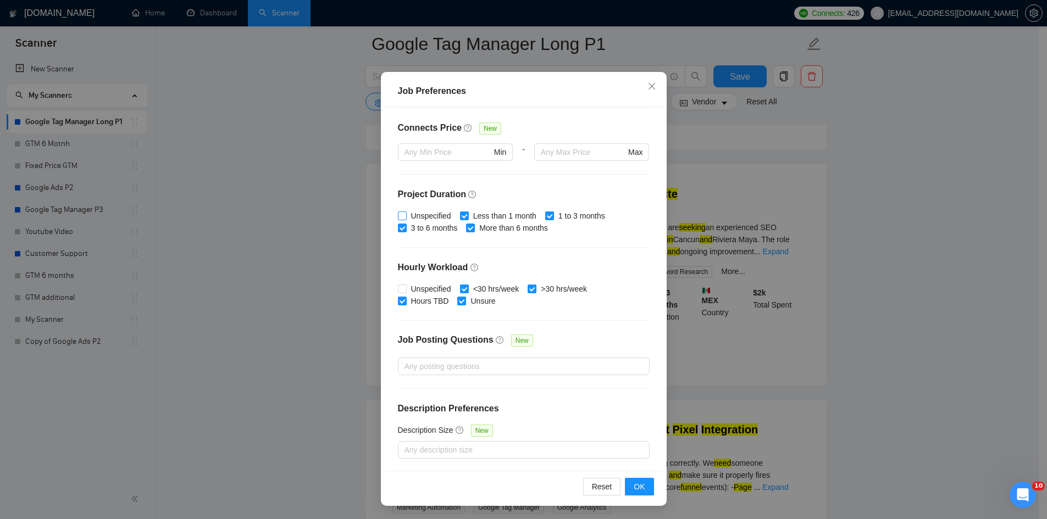
click at [445, 211] on span "Unspecified" at bounding box center [431, 216] width 49 height 12
click at [406, 212] on input "Unspecified" at bounding box center [402, 216] width 8 height 8
checkbox input "true"
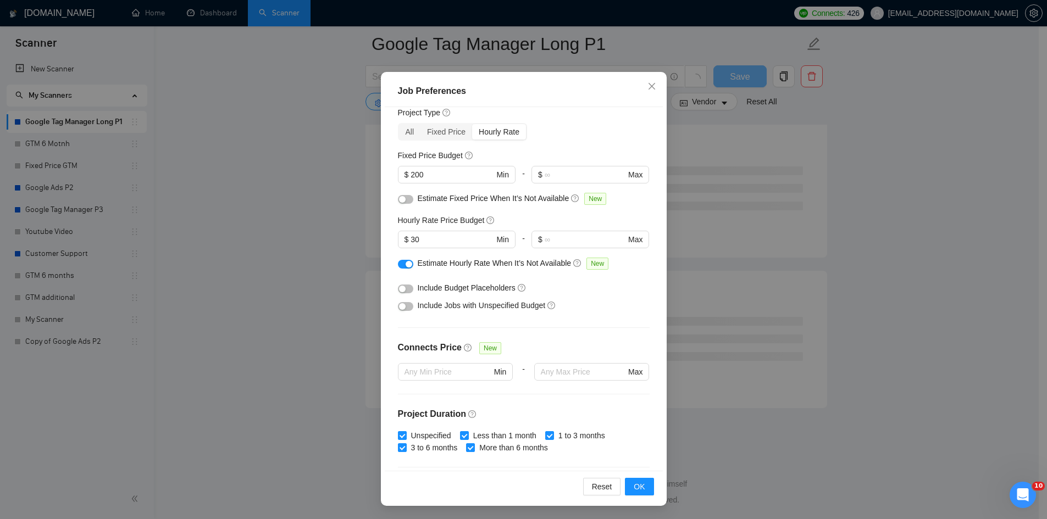
scroll to position [0, 0]
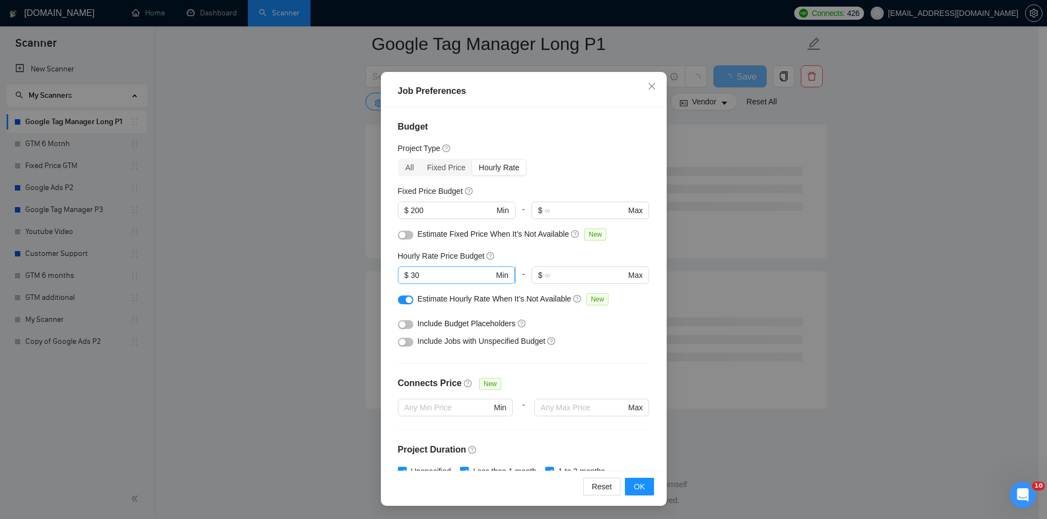
click at [416, 273] on input "30" at bounding box center [452, 275] width 83 height 12
type input "20"
click at [399, 327] on div "button" at bounding box center [402, 325] width 7 height 7
click at [403, 341] on button "button" at bounding box center [405, 342] width 15 height 9
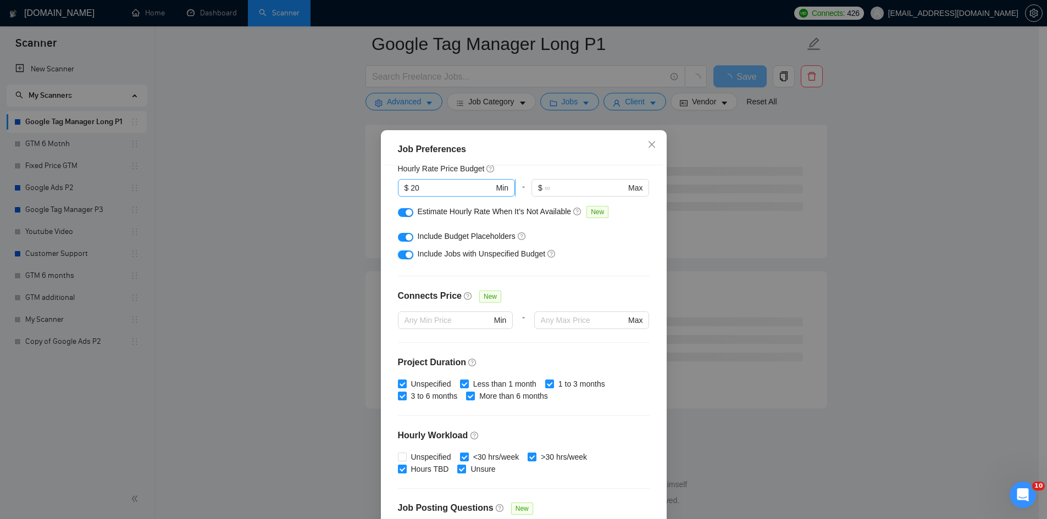
scroll to position [36, 0]
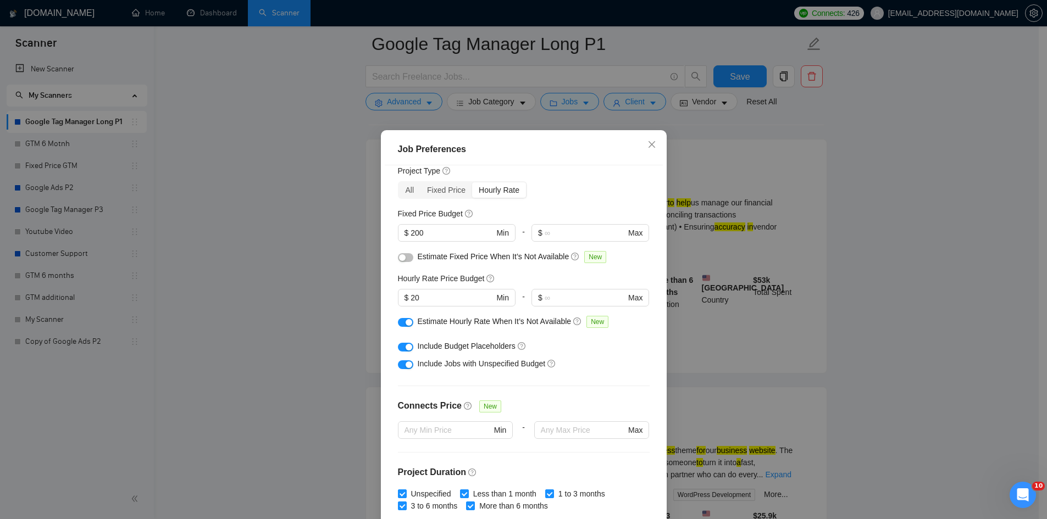
click at [399, 259] on div "button" at bounding box center [402, 258] width 7 height 7
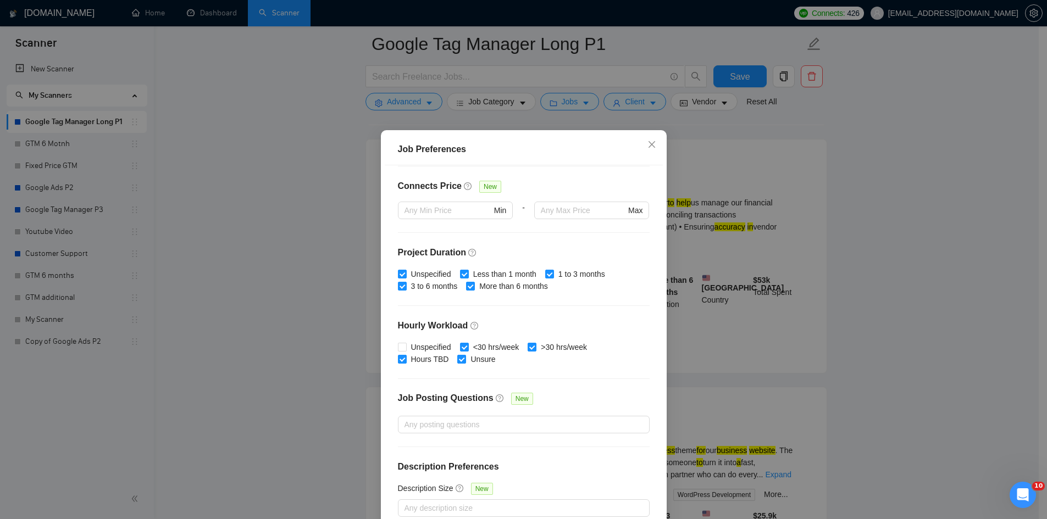
scroll to position [58, 0]
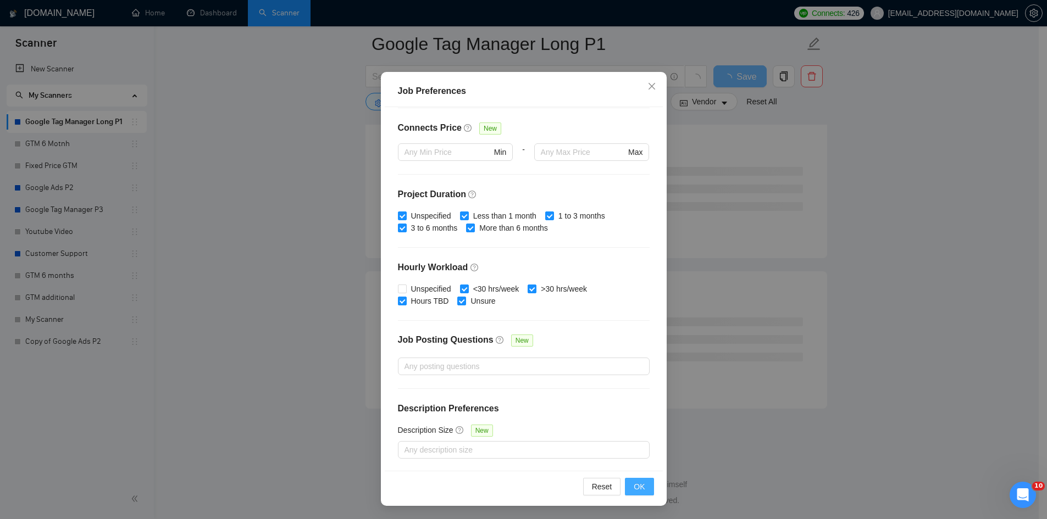
click at [634, 486] on span "OK" at bounding box center [639, 487] width 11 height 12
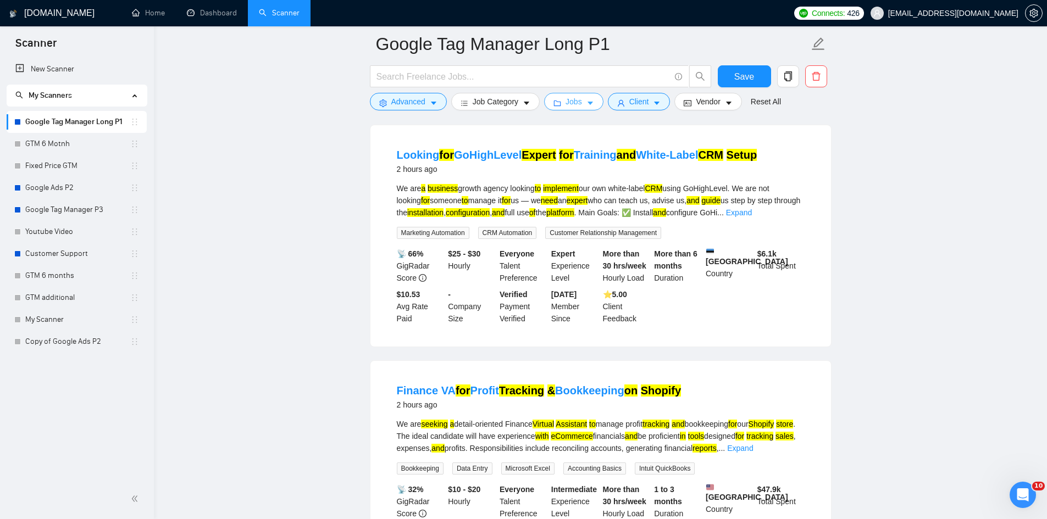
scroll to position [165, 0]
